Goal: Task Accomplishment & Management: Manage account settings

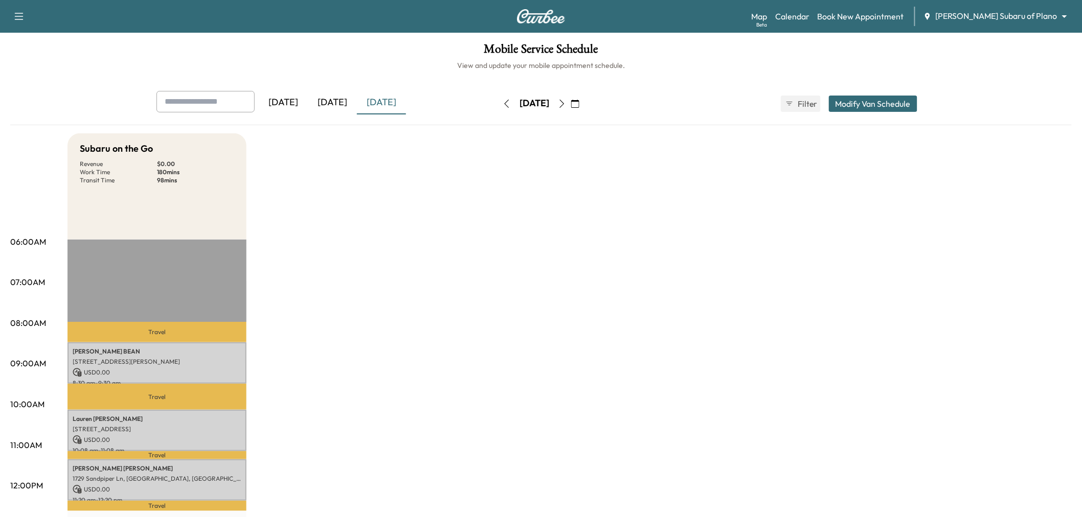
click at [502, 102] on icon "button" at bounding box center [506, 104] width 8 height 8
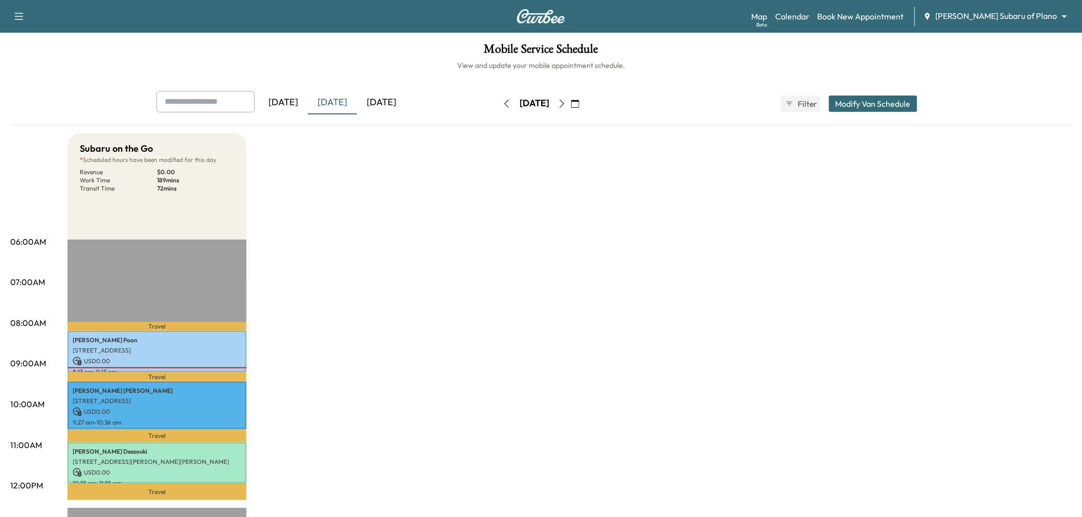
click at [566, 100] on icon "button" at bounding box center [562, 104] width 8 height 8
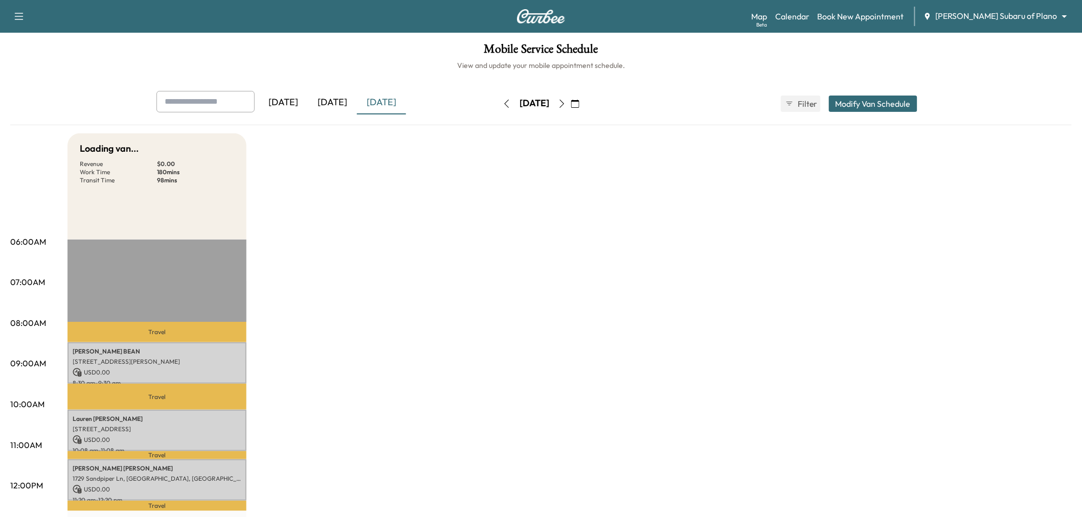
click at [566, 100] on icon "button" at bounding box center [562, 104] width 8 height 8
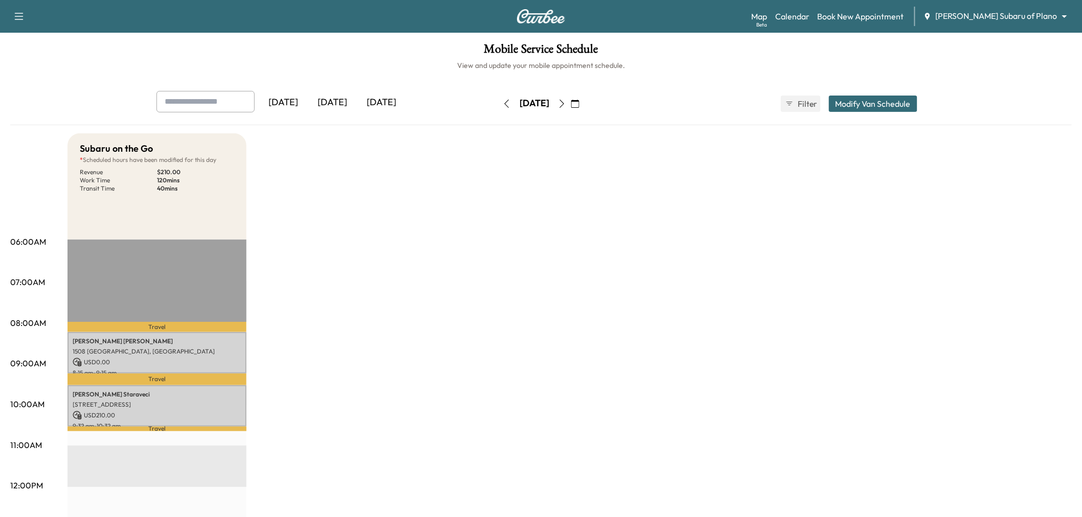
click at [504, 107] on icon "button" at bounding box center [506, 104] width 5 height 8
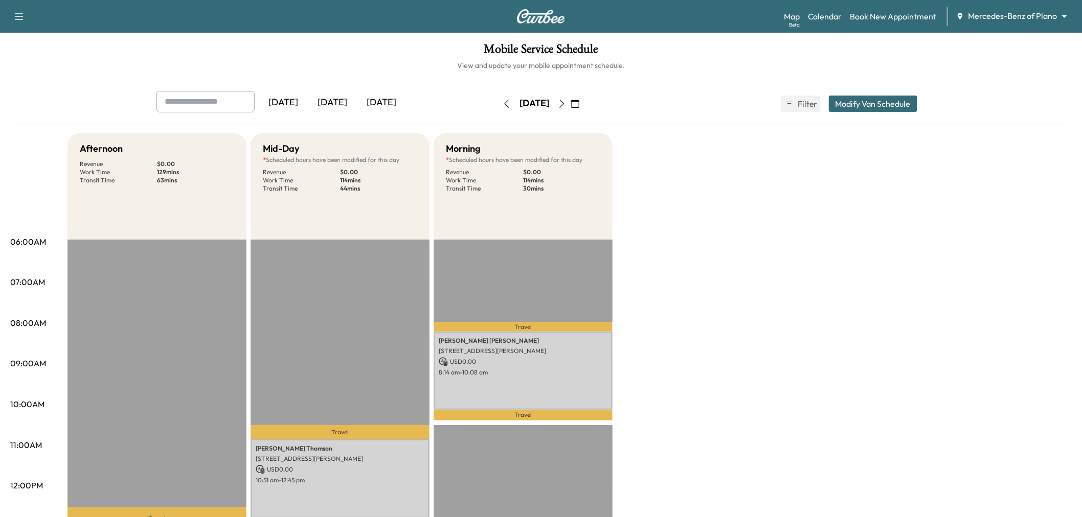
click at [502, 100] on icon "button" at bounding box center [506, 104] width 8 height 8
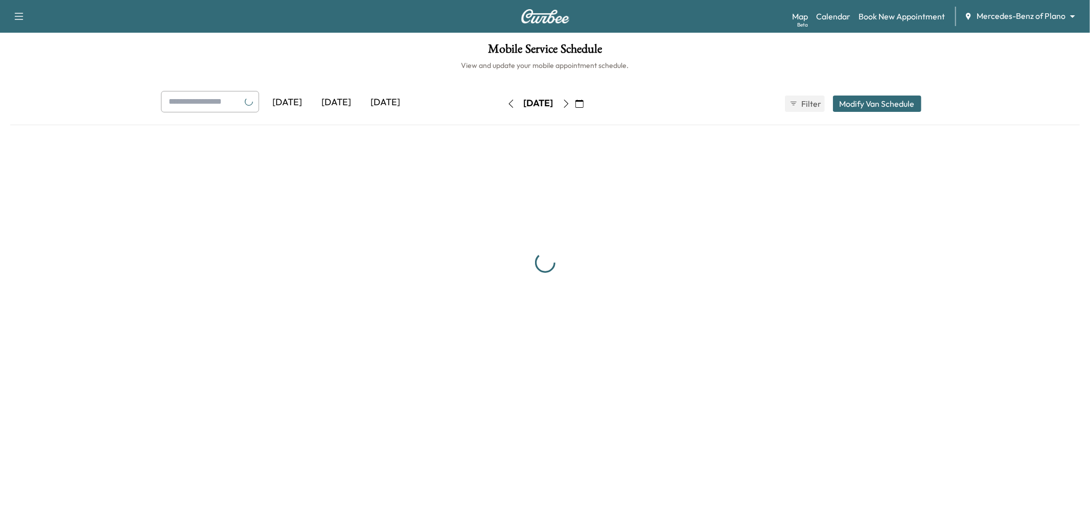
click at [507, 102] on icon "button" at bounding box center [511, 104] width 8 height 8
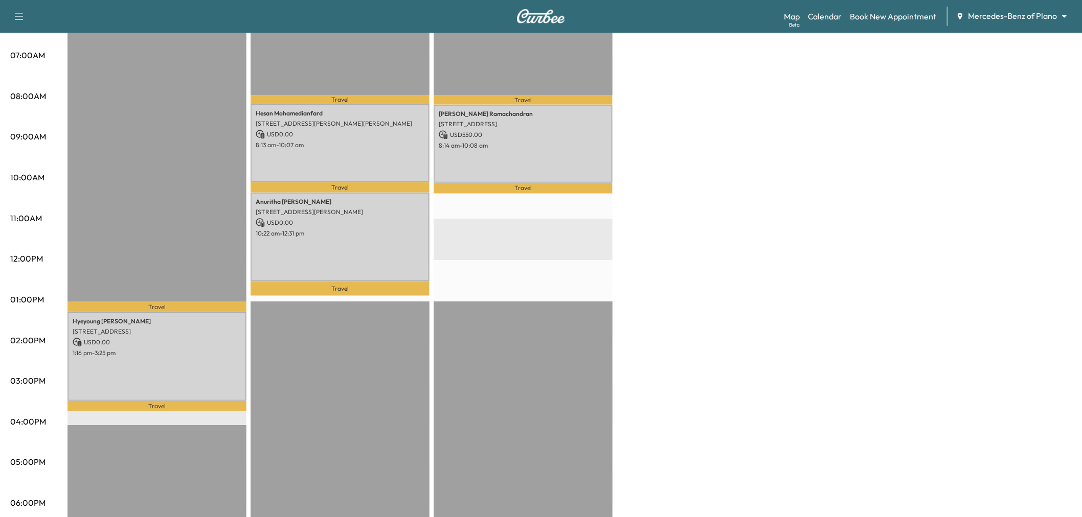
scroll to position [57, 0]
